Goal: Task Accomplishment & Management: Complete application form

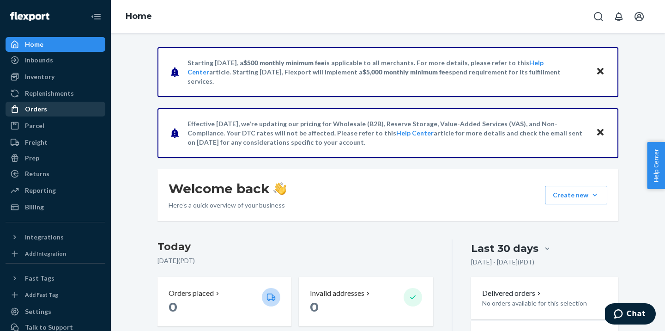
click at [47, 110] on div "Orders" at bounding box center [55, 109] width 98 height 13
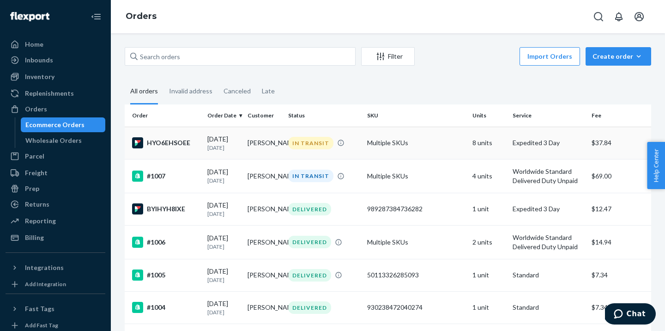
click at [309, 148] on div "IN TRANSIT" at bounding box center [310, 143] width 45 height 12
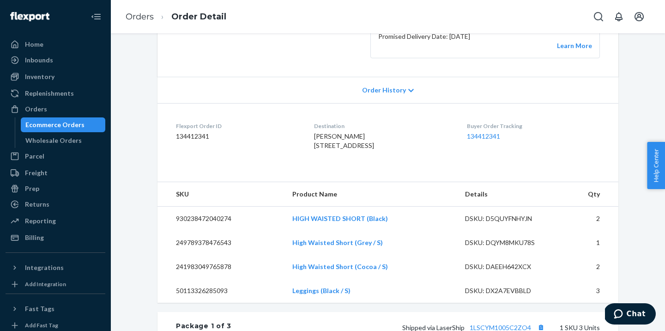
scroll to position [66, 0]
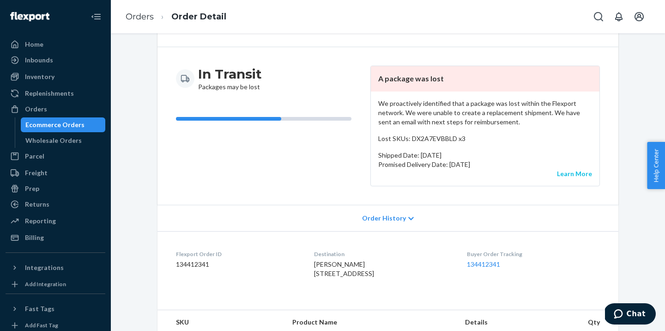
click at [579, 173] on link "Learn More" at bounding box center [574, 173] width 35 height 8
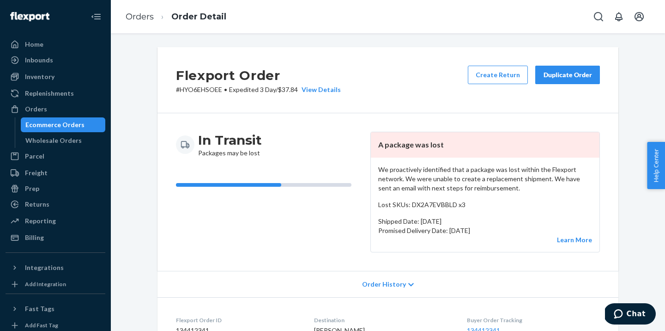
scroll to position [0, 0]
drag, startPoint x: 463, startPoint y: 203, endPoint x: 409, endPoint y: 206, distance: 54.1
click at [409, 206] on p "Lost SKUs: DX2A7EVBBLD x3" at bounding box center [485, 204] width 214 height 9
copy p "DX2A7EVBBLD x3"
click at [271, 247] on div "In Transit Packages may be lost" at bounding box center [269, 192] width 187 height 121
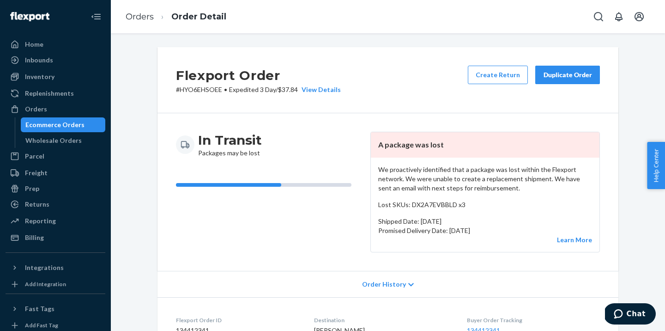
click at [575, 76] on div "Duplicate Order" at bounding box center [567, 74] width 49 height 9
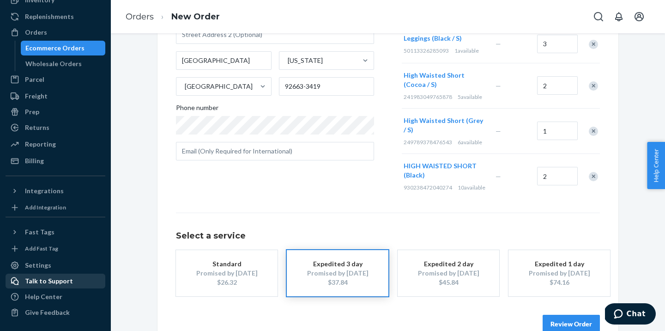
scroll to position [84, 0]
click at [44, 282] on div "Talk to Support" at bounding box center [49, 280] width 48 height 9
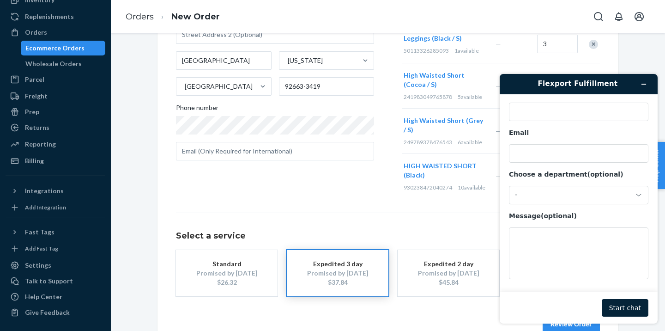
scroll to position [0, 0]
click at [640, 87] on button "Minimize widget" at bounding box center [643, 84] width 15 height 13
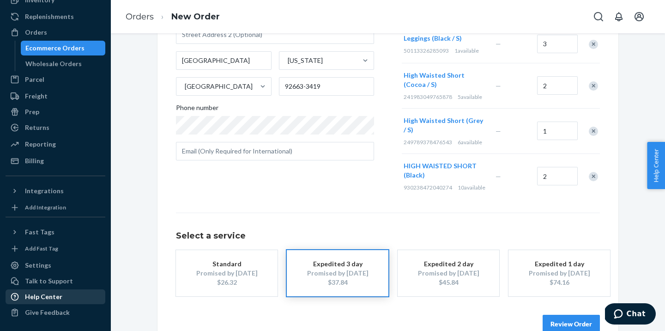
click at [44, 296] on div "Help Center" at bounding box center [43, 296] width 37 height 9
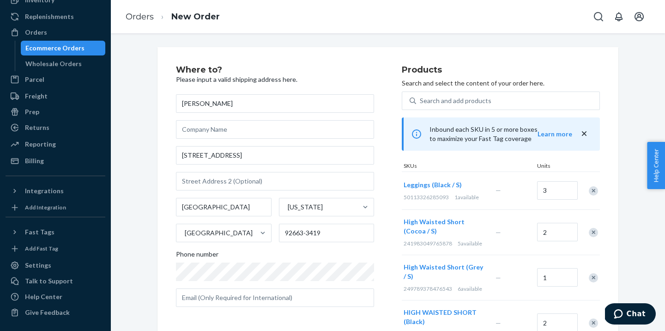
click at [58, 43] on div "Ecommerce Orders" at bounding box center [54, 47] width 59 height 9
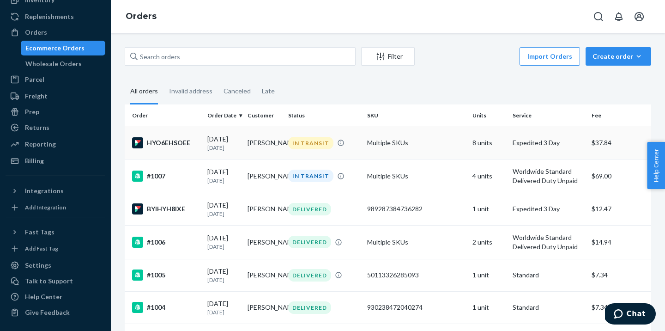
click at [296, 141] on div "IN TRANSIT" at bounding box center [310, 143] width 45 height 12
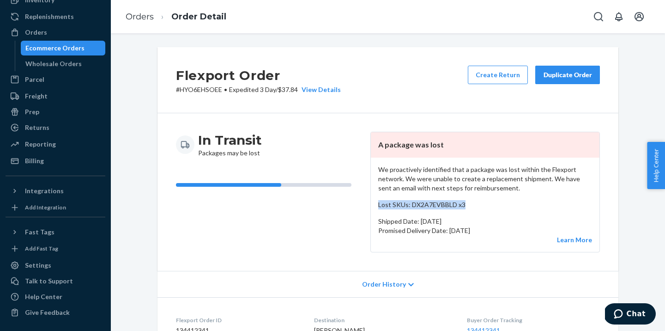
drag, startPoint x: 466, startPoint y: 205, endPoint x: 379, endPoint y: 207, distance: 86.8
click at [379, 207] on p "Lost SKUs: DX2A7EVBBLD x3" at bounding box center [485, 204] width 214 height 9
copy p "Lost SKUs: DX2A7EVBBLD x3"
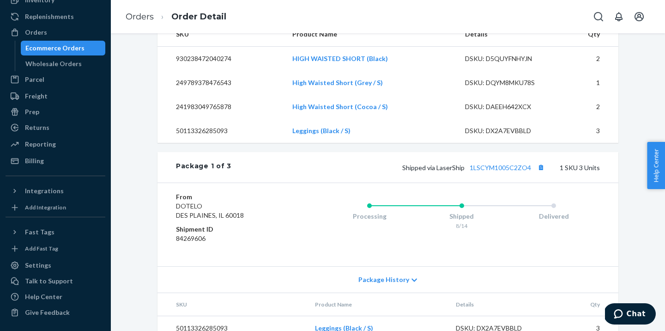
scroll to position [405, 0]
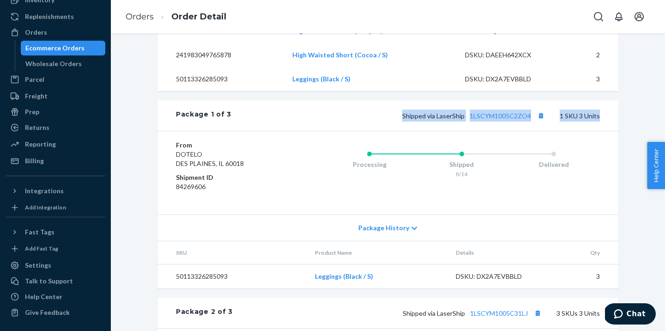
drag, startPoint x: 532, startPoint y: 140, endPoint x: 402, endPoint y: 138, distance: 130.7
click at [402, 131] on div "Package 1 of 3 Shipped via LaserShip 1LSCYM1005C2ZO4 1 SKU 3 Units" at bounding box center [387, 115] width 461 height 30
copy div "Shipped via LaserShip 1LSCYM1005C2ZO4 1 SKU 3 Units"
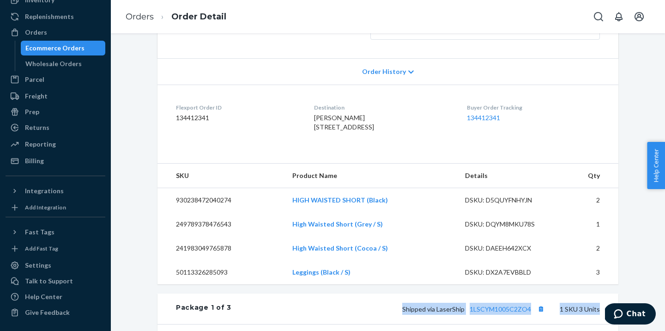
scroll to position [189, 0]
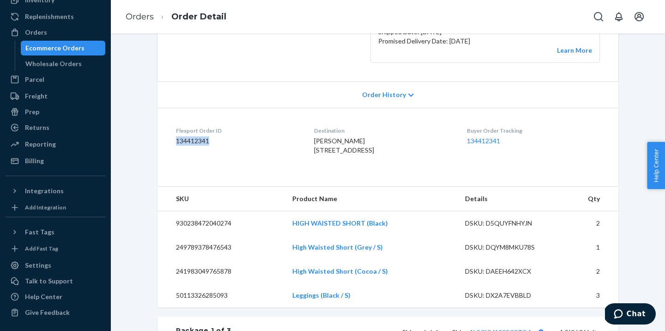
drag, startPoint x: 211, startPoint y: 140, endPoint x: 171, endPoint y: 140, distance: 39.2
click at [171, 140] on dl "Flexport Order ID 134412341 Destination [PERSON_NAME] [STREET_ADDRESS] Buyer Or…" at bounding box center [387, 142] width 461 height 69
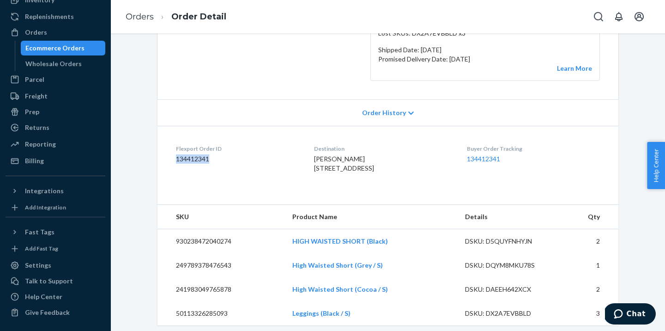
scroll to position [161, 0]
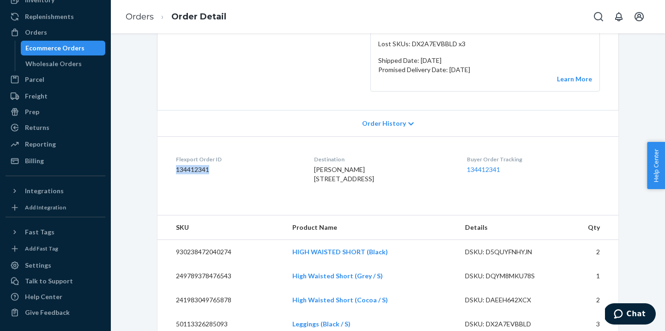
copy dd "134412341"
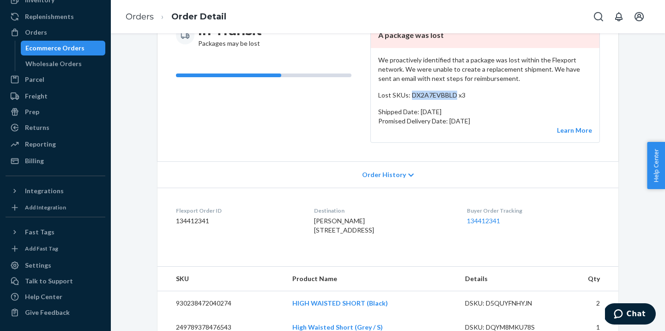
drag, startPoint x: 411, startPoint y: 94, endPoint x: 454, endPoint y: 97, distance: 43.5
click at [454, 97] on p "Lost SKUs: DX2A7EVBBLD x3" at bounding box center [485, 94] width 214 height 9
copy p "DX2A7EVBBLD"
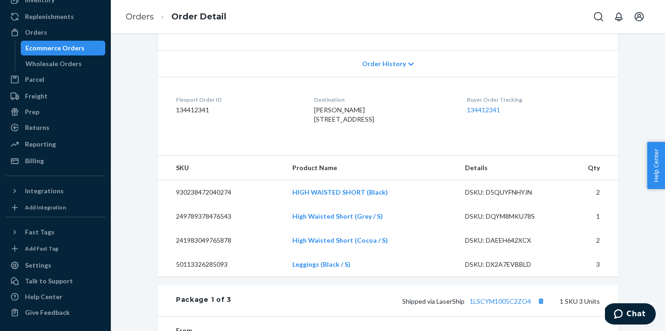
scroll to position [311, 0]
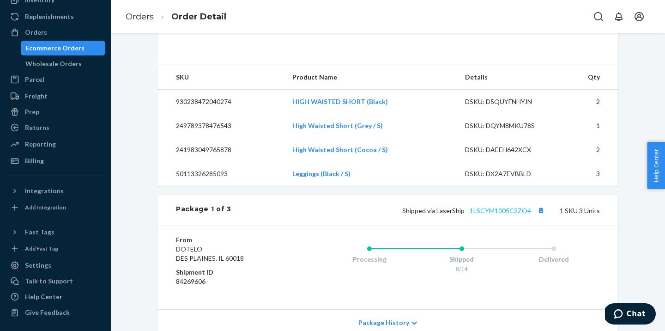
click at [508, 214] on link "1LSCYM1005C2ZO4" at bounding box center [500, 210] width 61 height 8
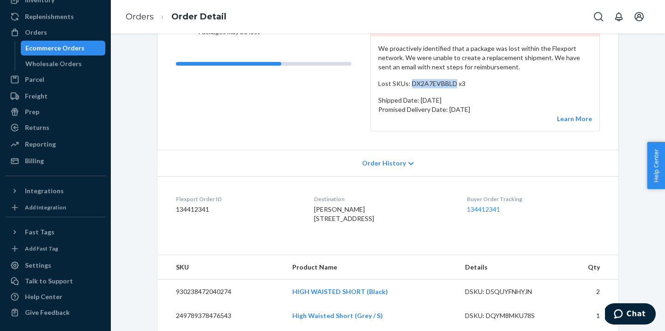
scroll to position [124, 0]
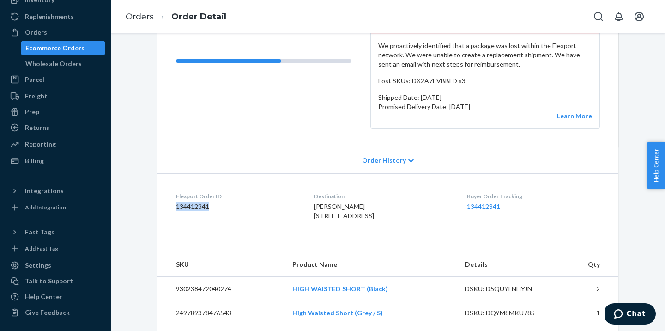
drag, startPoint x: 212, startPoint y: 207, endPoint x: 171, endPoint y: 207, distance: 40.6
click at [171, 207] on dl "Flexport Order ID 134412341 Destination [PERSON_NAME] [STREET_ADDRESS] Buyer Or…" at bounding box center [387, 207] width 461 height 69
copy dd "134412341"
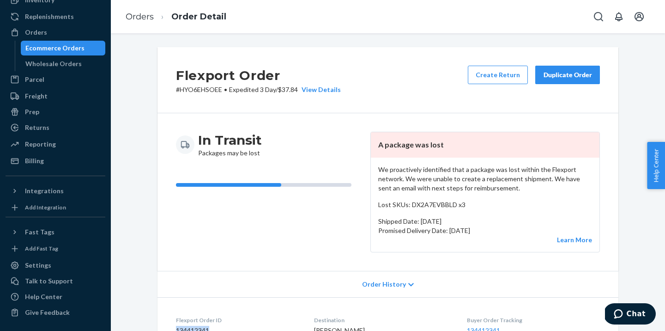
scroll to position [0, 0]
click at [557, 78] on div "Duplicate Order" at bounding box center [567, 74] width 49 height 9
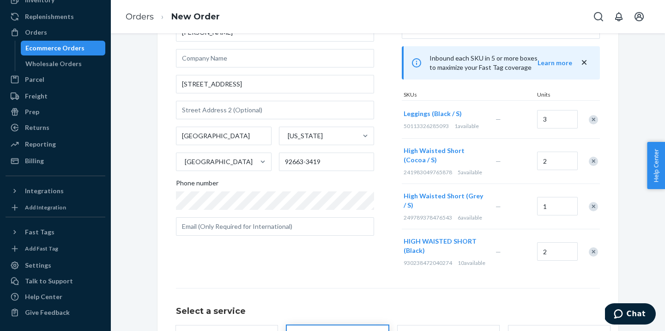
scroll to position [25, 0]
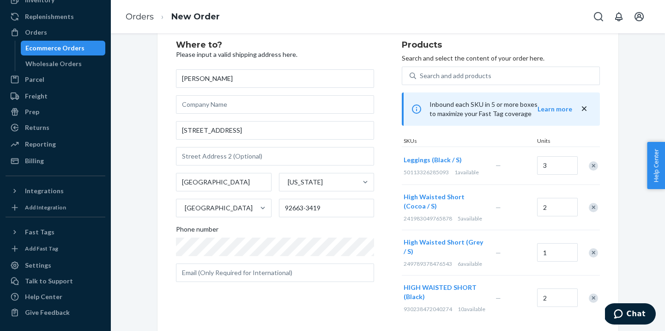
click at [594, 206] on div "Remove Item" at bounding box center [593, 207] width 9 height 9
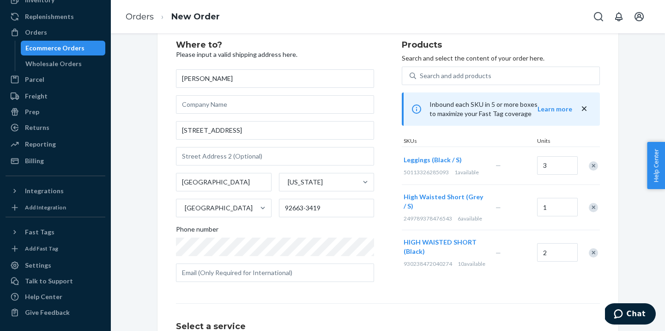
click at [594, 206] on div "Remove Item" at bounding box center [593, 207] width 9 height 9
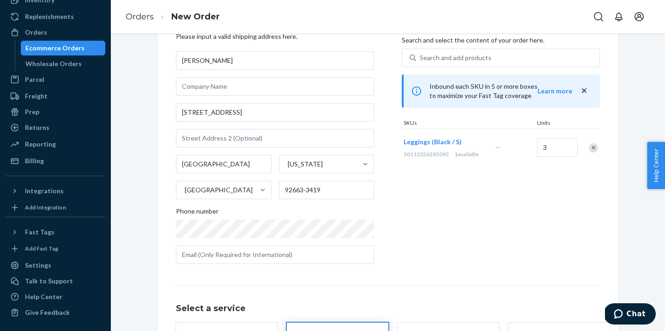
scroll to position [12, 0]
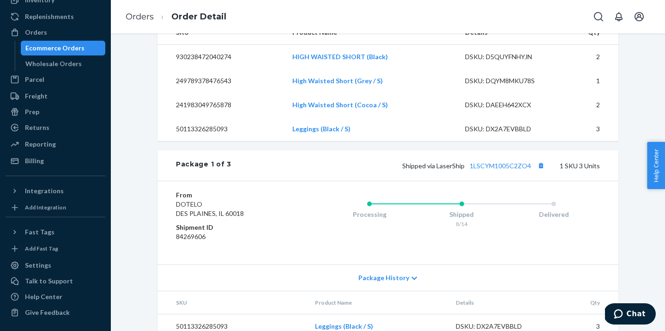
scroll to position [438, 0]
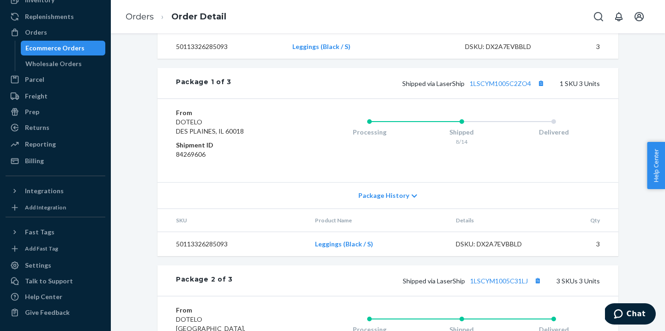
click at [398, 208] on div "Package History" at bounding box center [387, 195] width 461 height 26
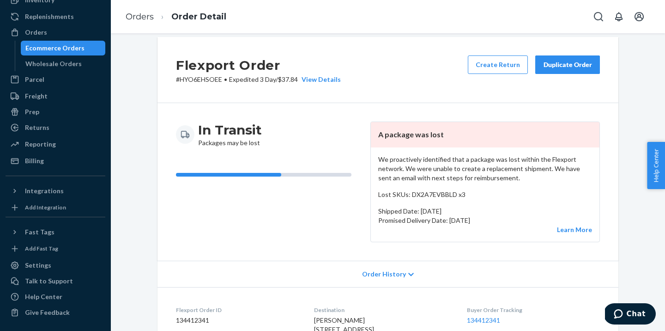
scroll to position [1, 0]
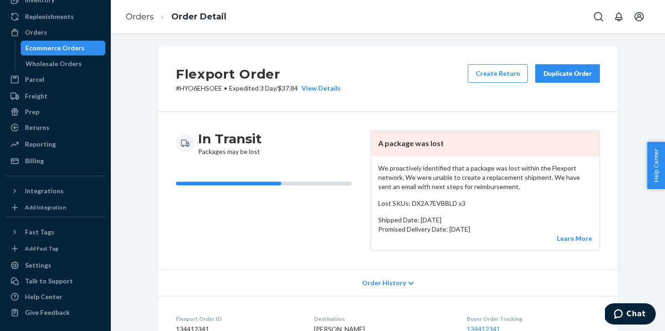
click at [551, 74] on div "Duplicate Order" at bounding box center [567, 73] width 49 height 9
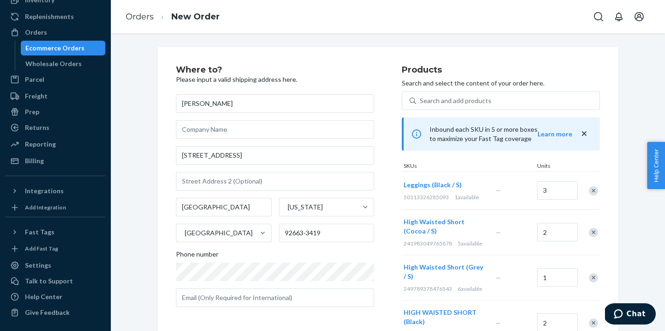
click at [593, 233] on div "Remove Item" at bounding box center [593, 232] width 9 height 9
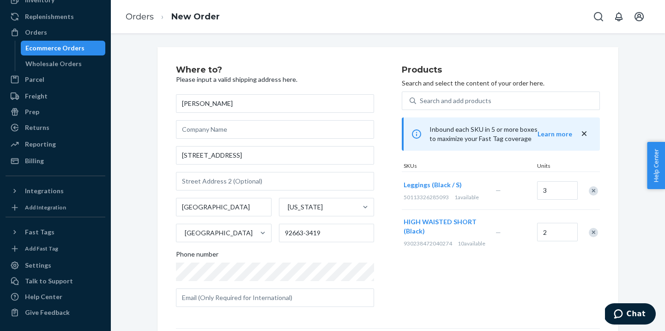
click at [593, 233] on div "Remove Item" at bounding box center [593, 232] width 9 height 9
click at [553, 192] on input "3" at bounding box center [557, 190] width 41 height 18
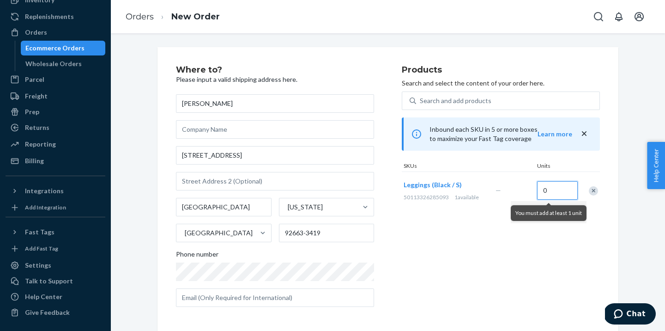
type input "1"
click at [501, 241] on div "Products Search and select the content of your order here. Search and add produ…" at bounding box center [501, 190] width 198 height 248
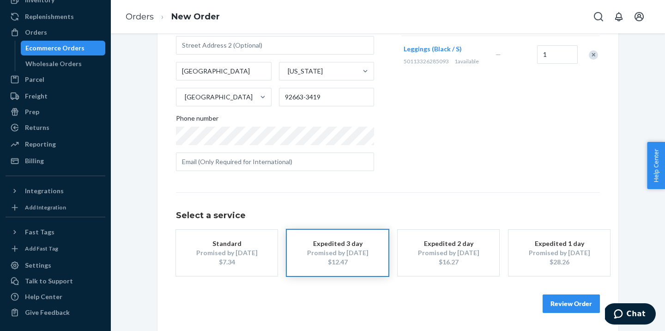
scroll to position [135, 0]
click at [467, 156] on div "Products Search and select the content of your order here. Search and add produ…" at bounding box center [501, 54] width 198 height 248
click at [551, 302] on button "Review Order" at bounding box center [571, 304] width 57 height 18
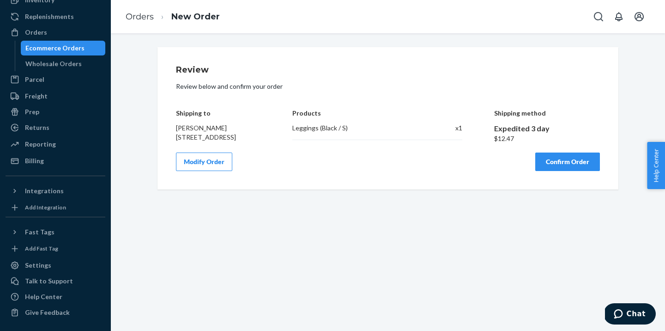
click at [559, 171] on button "Confirm Order" at bounding box center [567, 161] width 65 height 18
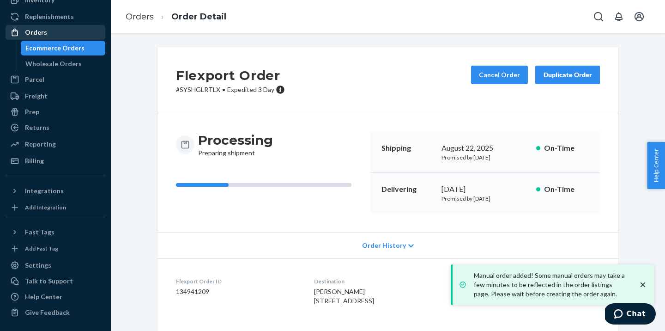
click at [43, 28] on div "Orders" at bounding box center [36, 32] width 22 height 9
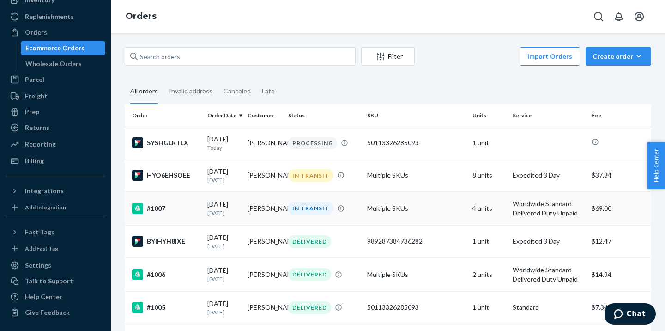
click at [308, 210] on div "IN TRANSIT" at bounding box center [310, 208] width 45 height 12
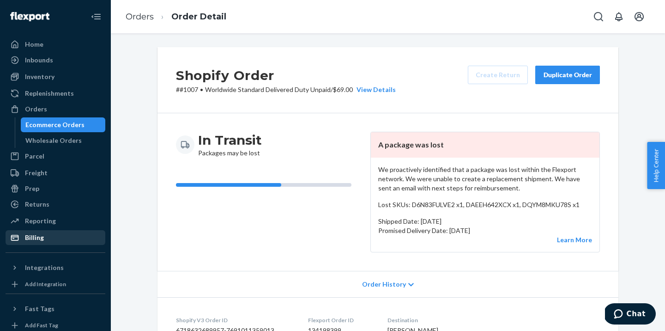
click at [49, 235] on div "Billing" at bounding box center [55, 237] width 98 height 13
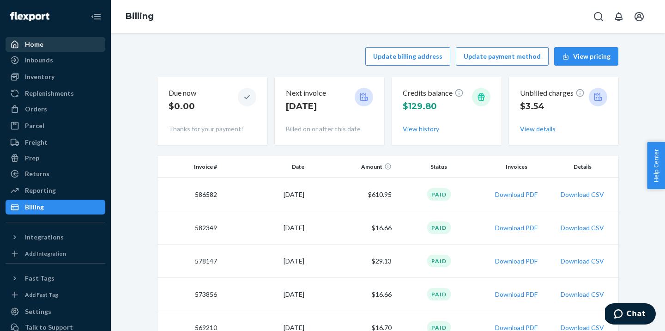
click at [60, 44] on div "Home" at bounding box center [55, 44] width 98 height 13
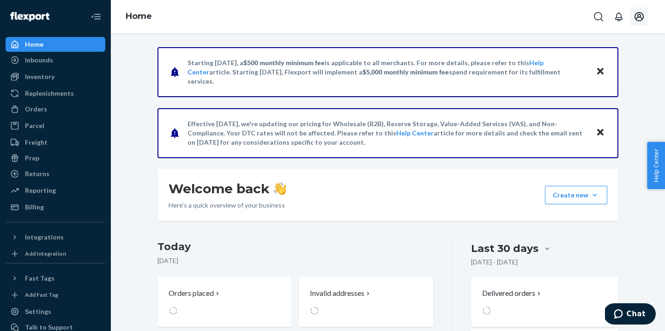
click at [639, 16] on icon "Open account menu" at bounding box center [638, 16] width 11 height 11
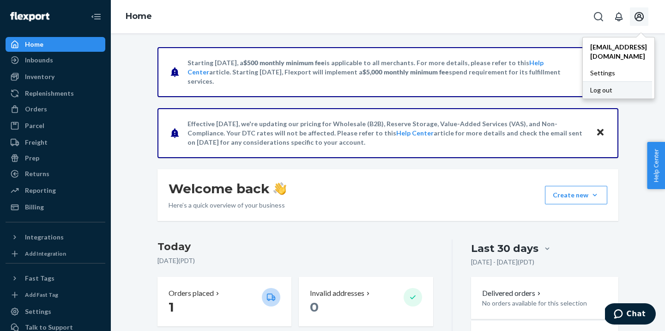
click at [593, 81] on div "Log out" at bounding box center [617, 89] width 69 height 17
